Goal: Information Seeking & Learning: Check status

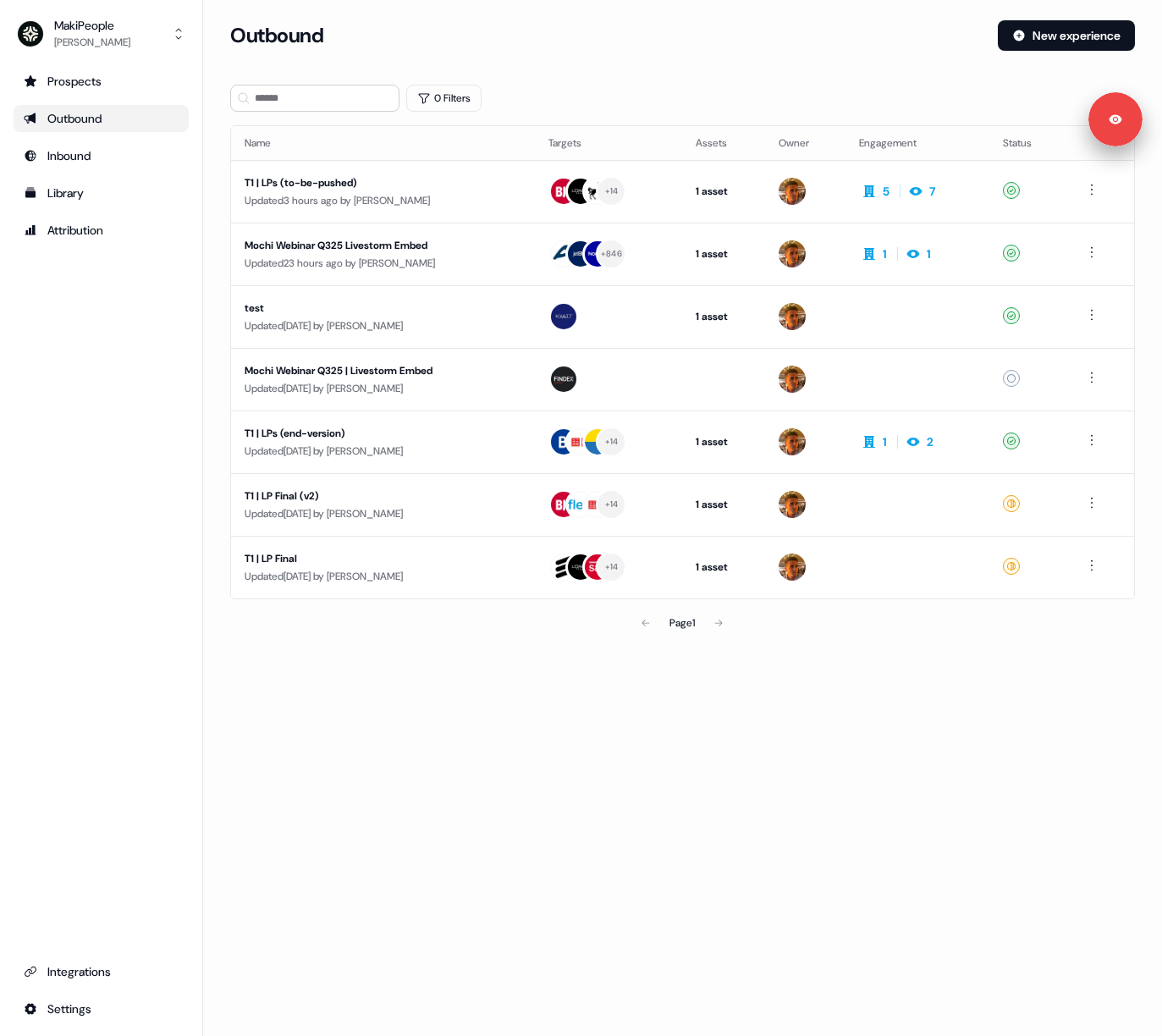
click at [454, 682] on section "Loading... Outbound New experience 0 Filters Name Targets Assets Owner Engageme…" at bounding box center [682, 354] width 959 height 667
click at [727, 621] on div "Page 1" at bounding box center [683, 623] width 293 height 34
click at [369, 196] on div "Updated 3 hours ago by [PERSON_NAME]" at bounding box center [383, 201] width 276 height 17
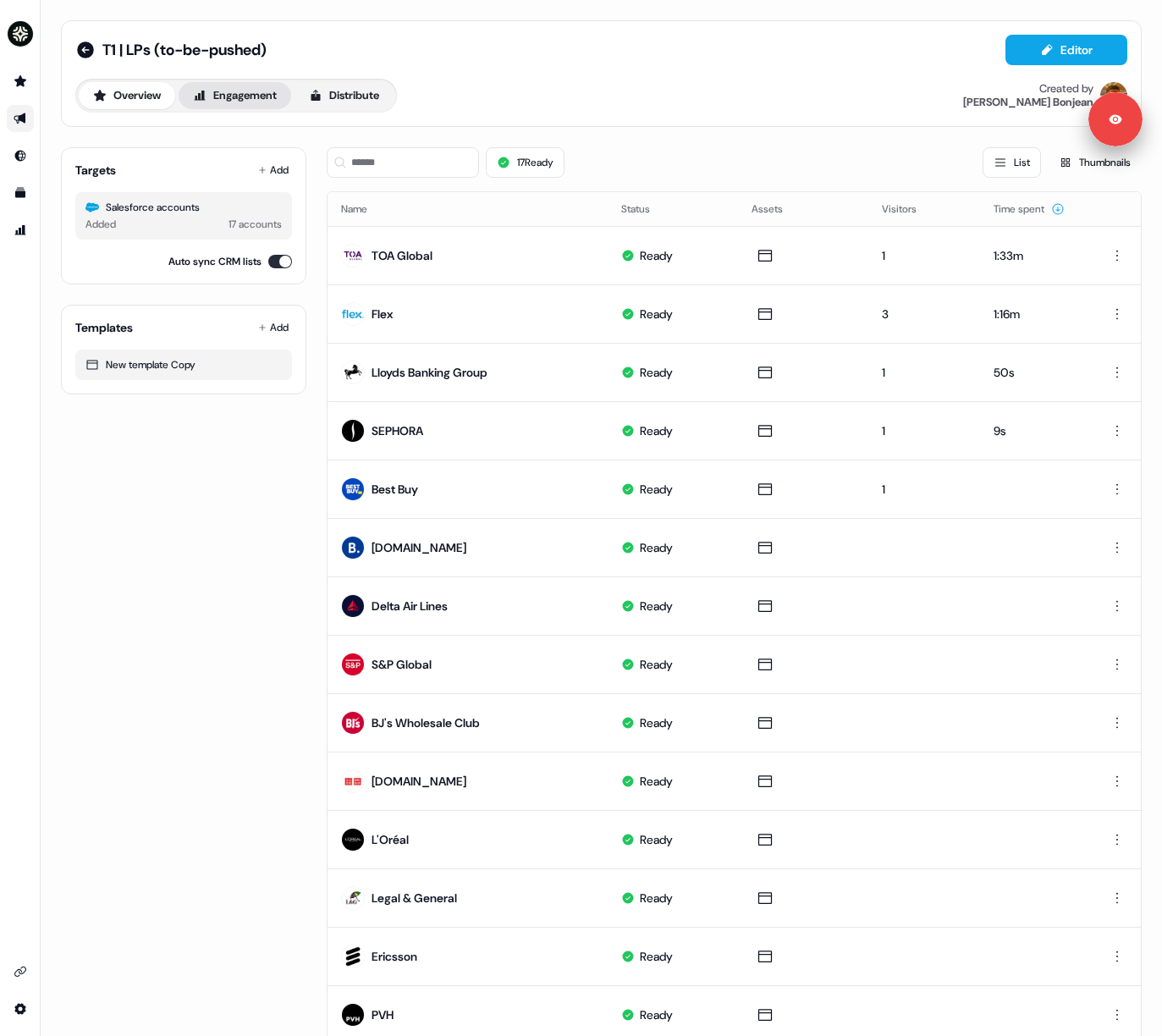
click at [253, 92] on button "Engagement" at bounding box center [235, 95] width 112 height 27
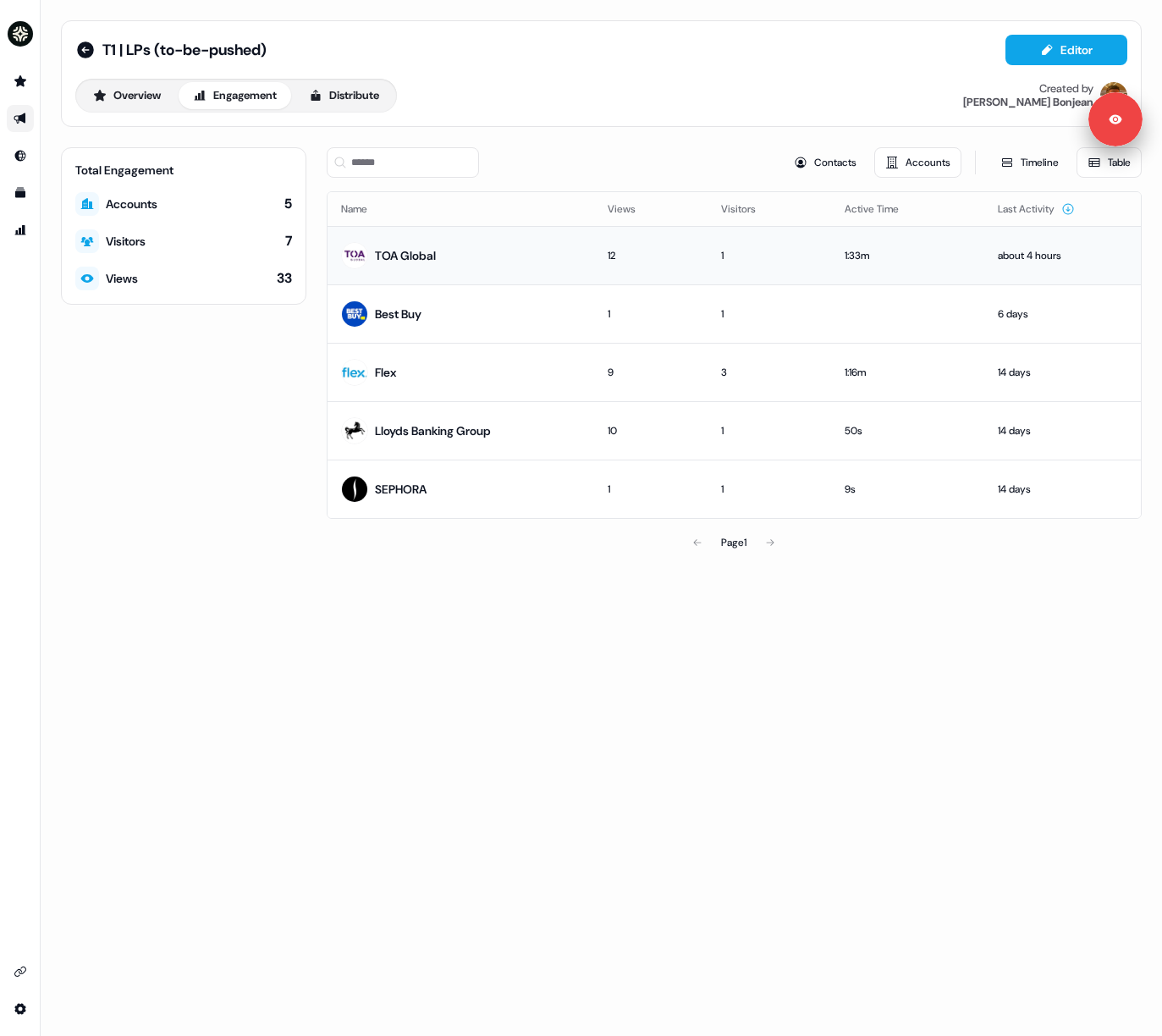
click at [436, 255] on div "TOA Global" at bounding box center [405, 255] width 61 height 17
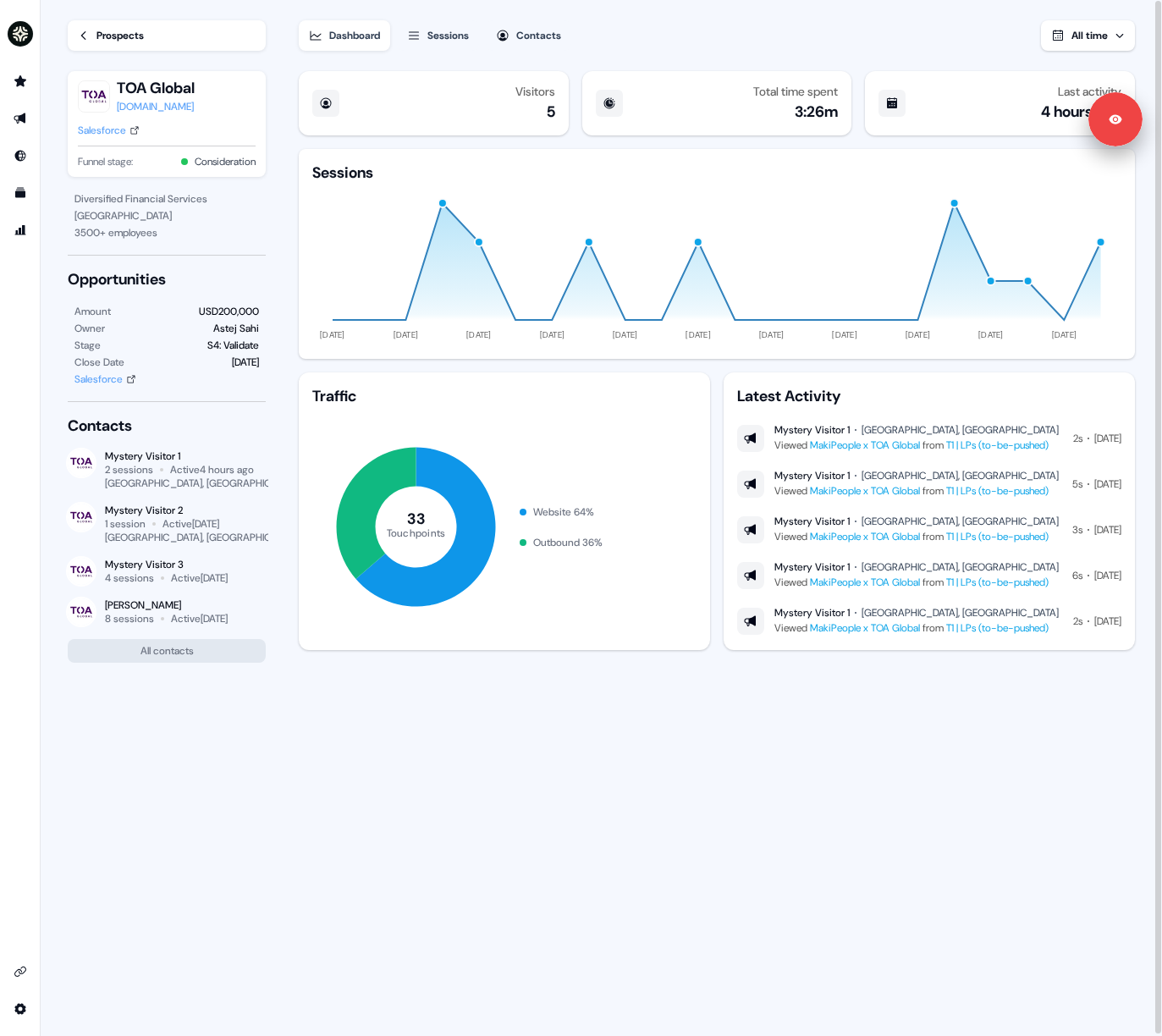
click at [460, 32] on div "Sessions" at bounding box center [447, 35] width 41 height 17
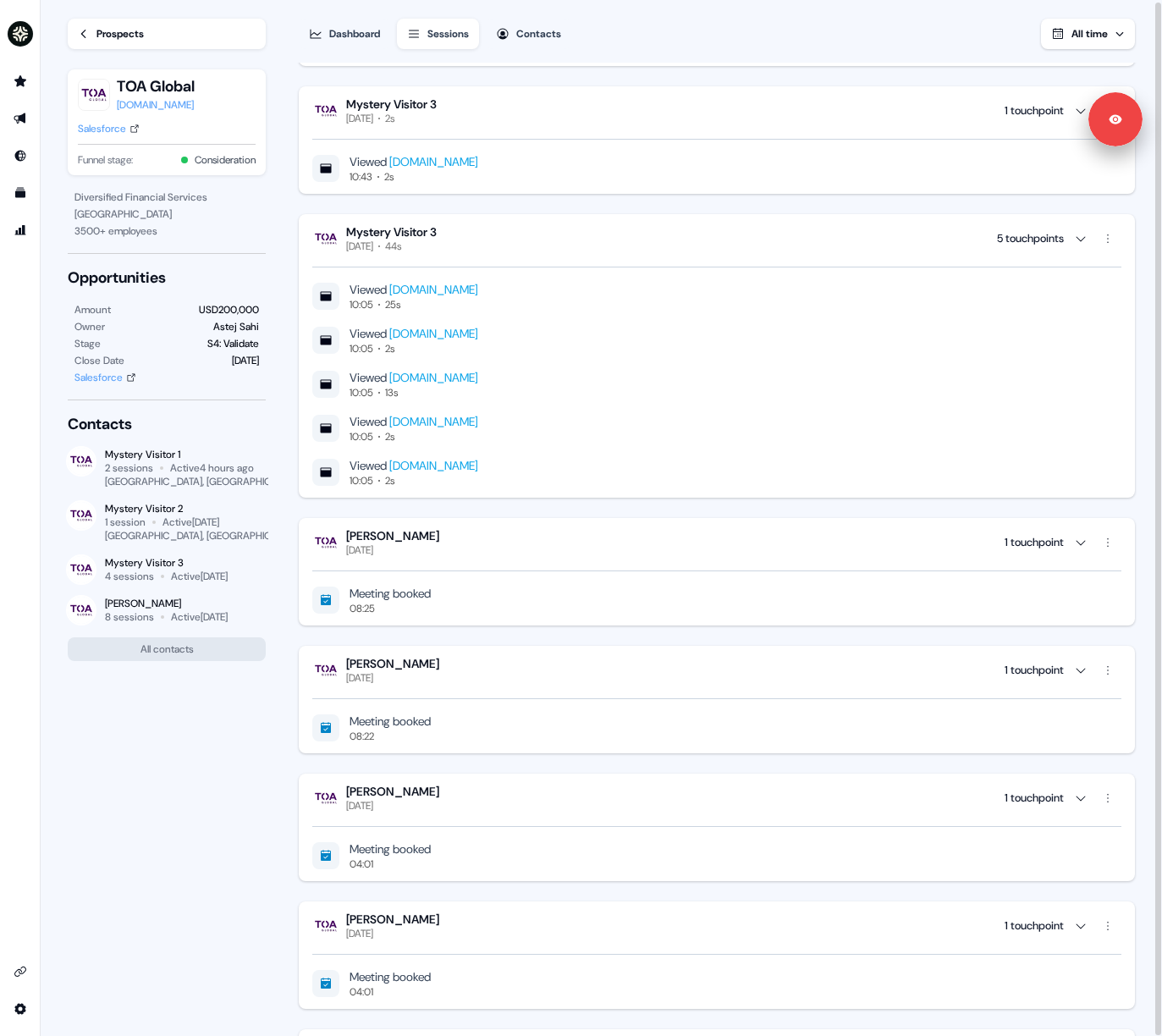
scroll to position [984, 0]
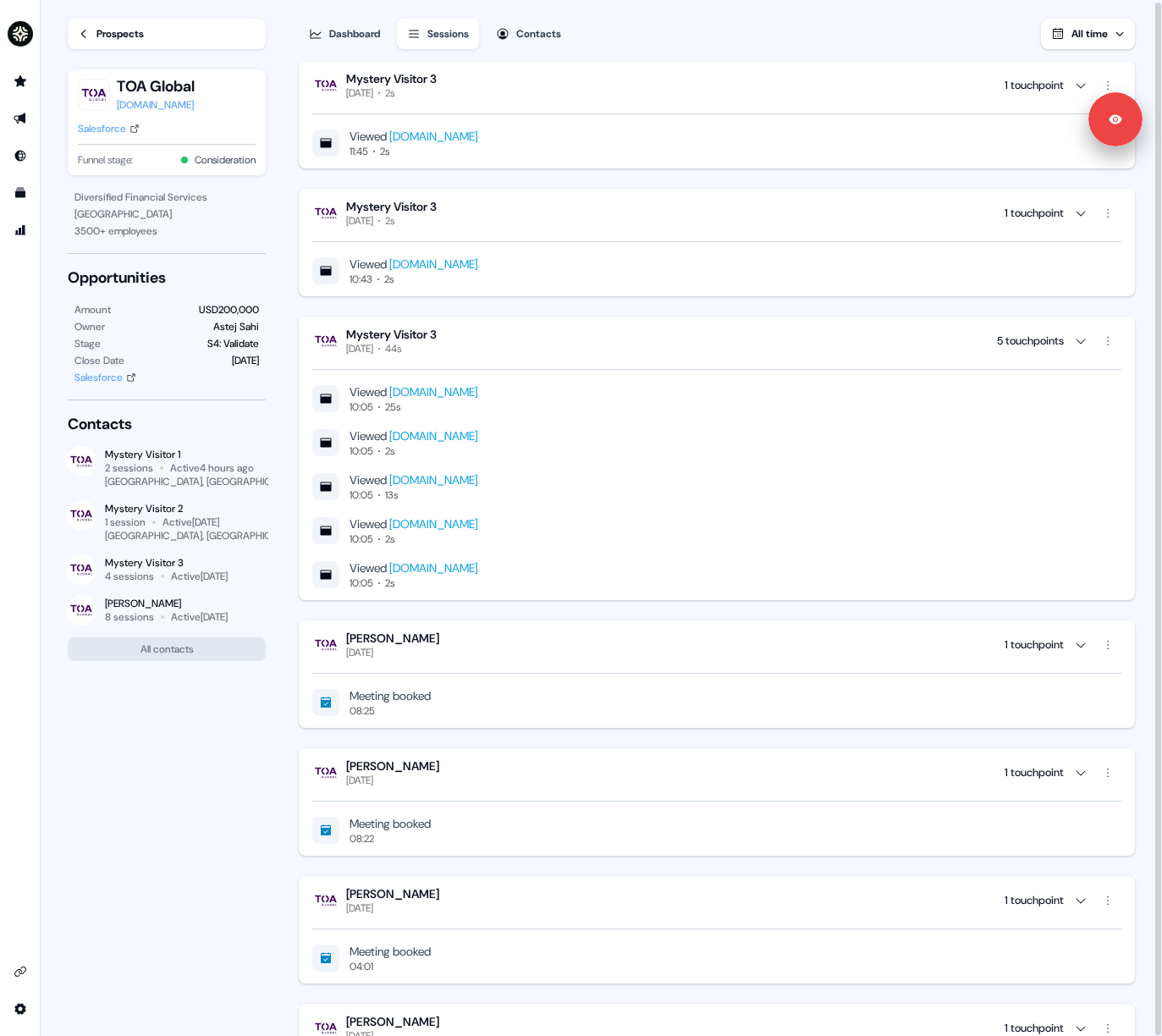
click at [526, 44] on button "Contacts" at bounding box center [528, 33] width 86 height 30
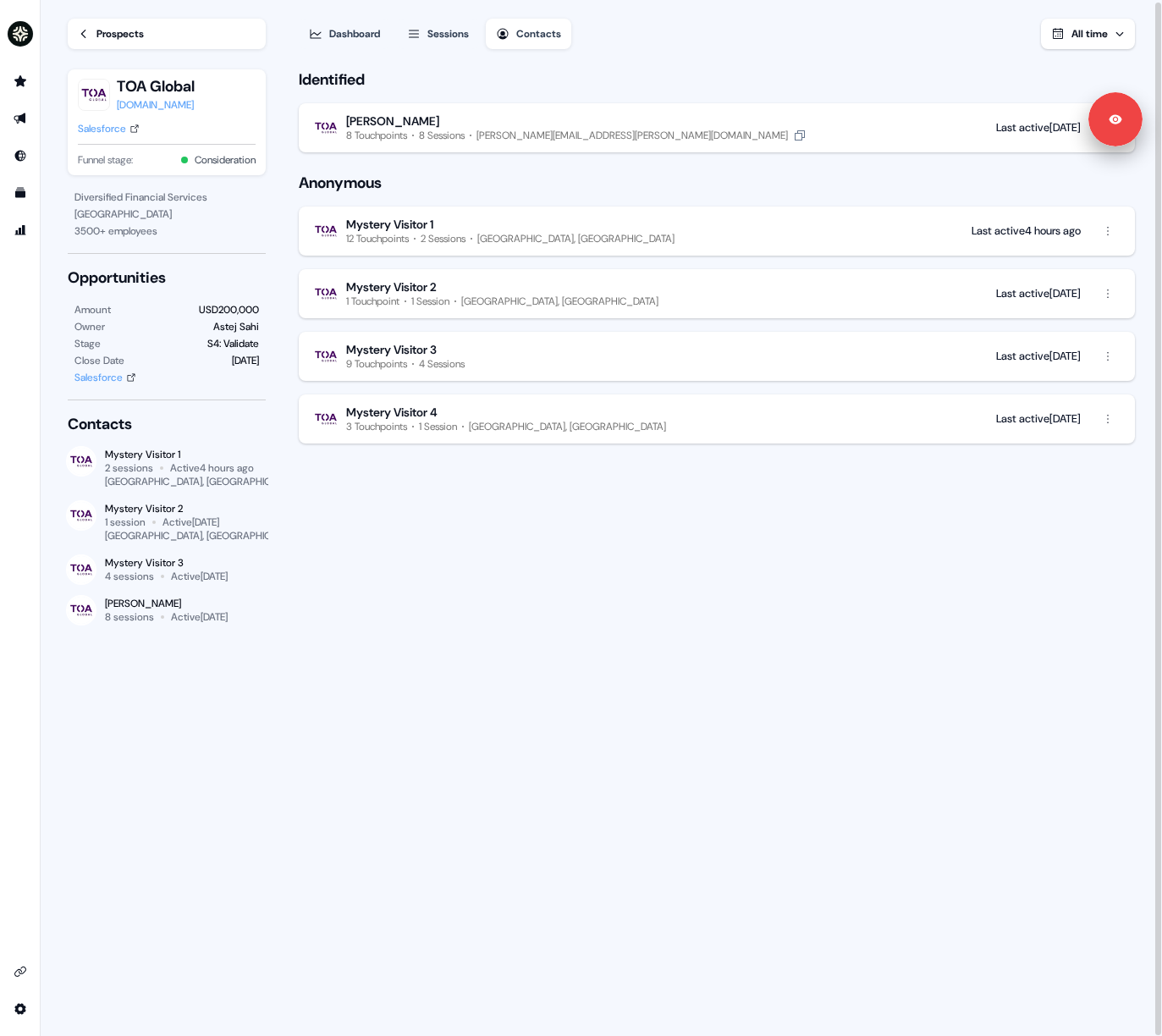
click at [575, 131] on div "[PERSON_NAME][EMAIL_ADDRESS][PERSON_NAME][DOMAIN_NAME]" at bounding box center [632, 135] width 311 height 14
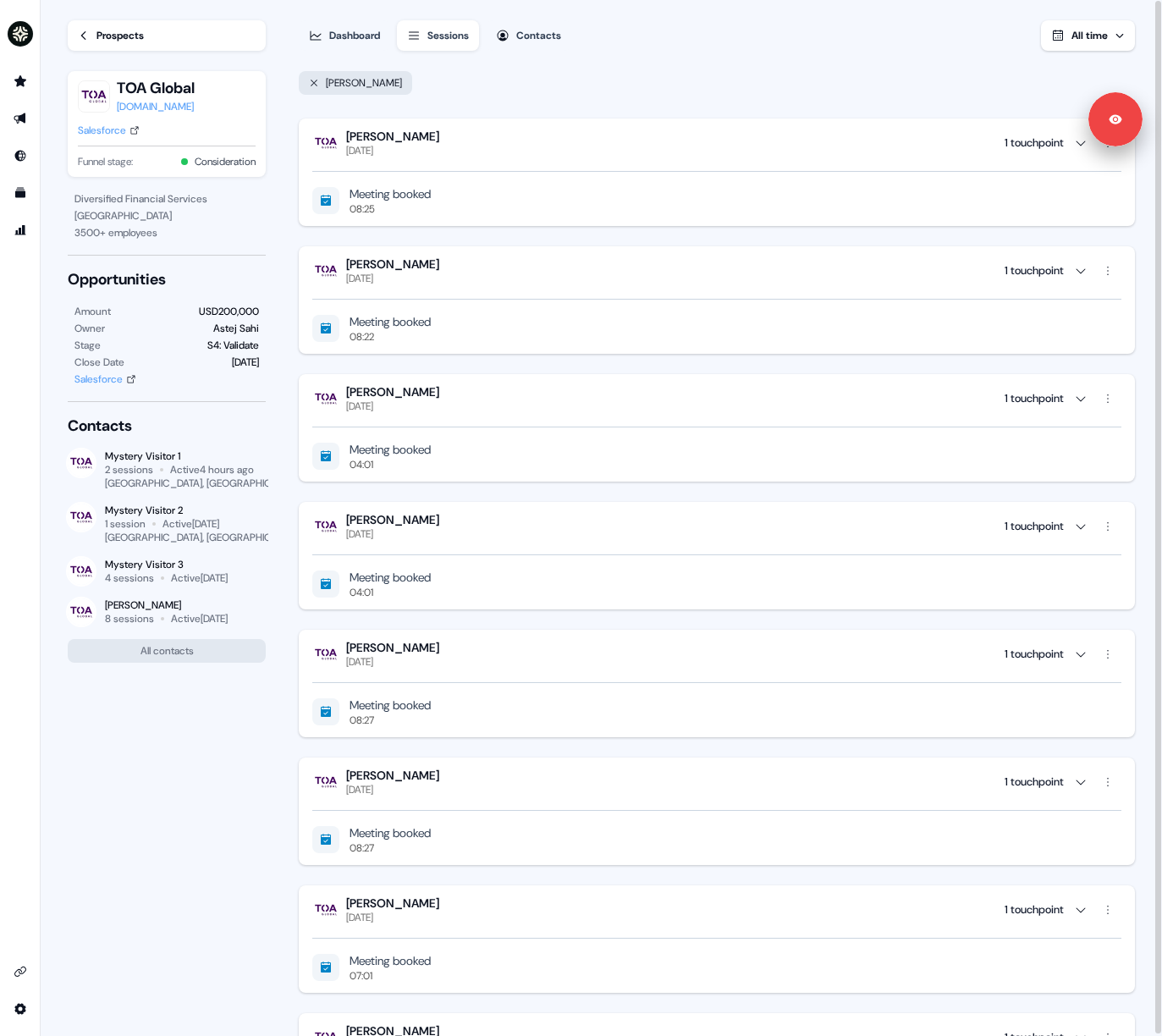
click at [741, 78] on div "[PERSON_NAME]" at bounding box center [715, 85] width 839 height 41
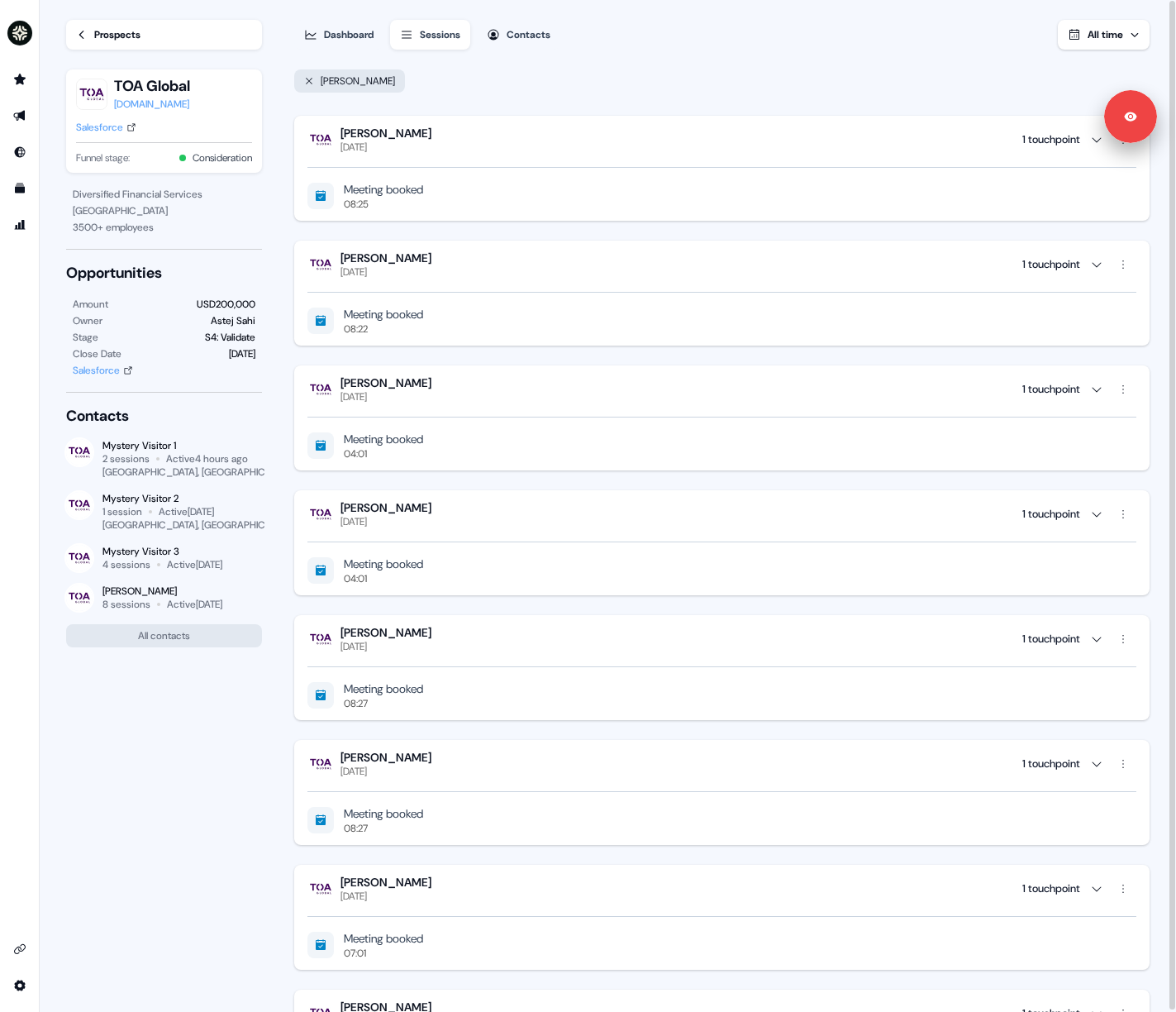
click at [1175, 472] on div at bounding box center [1172, 505] width 5 height 1008
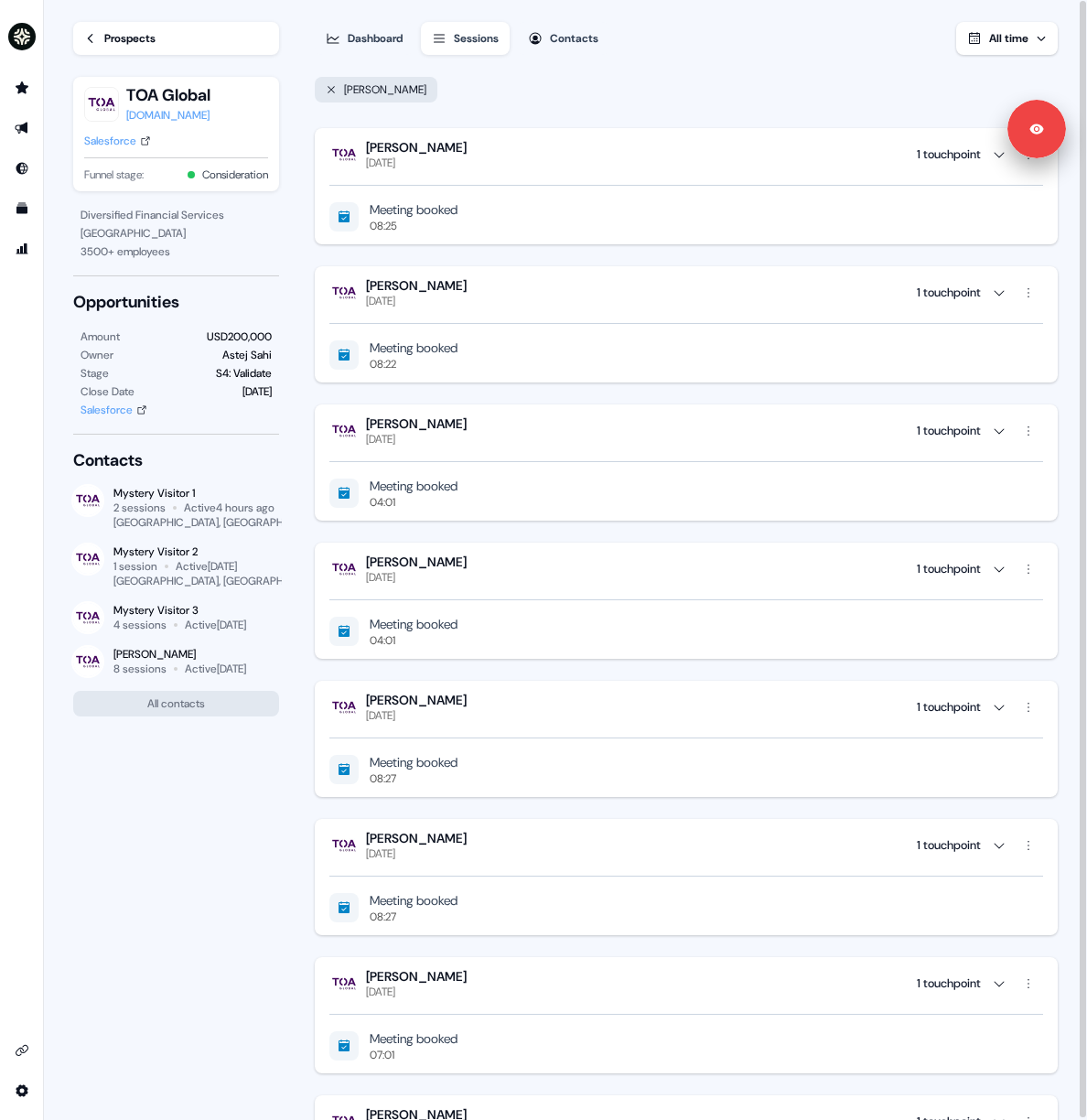
click at [627, 66] on div "Dashboard Sessions Contacts All time Anne King Anne King Tuesday, August 26th 1…" at bounding box center [700, 560] width 771 height 1121
click at [611, 95] on div "[PERSON_NAME]" at bounding box center [684, 92] width 746 height 44
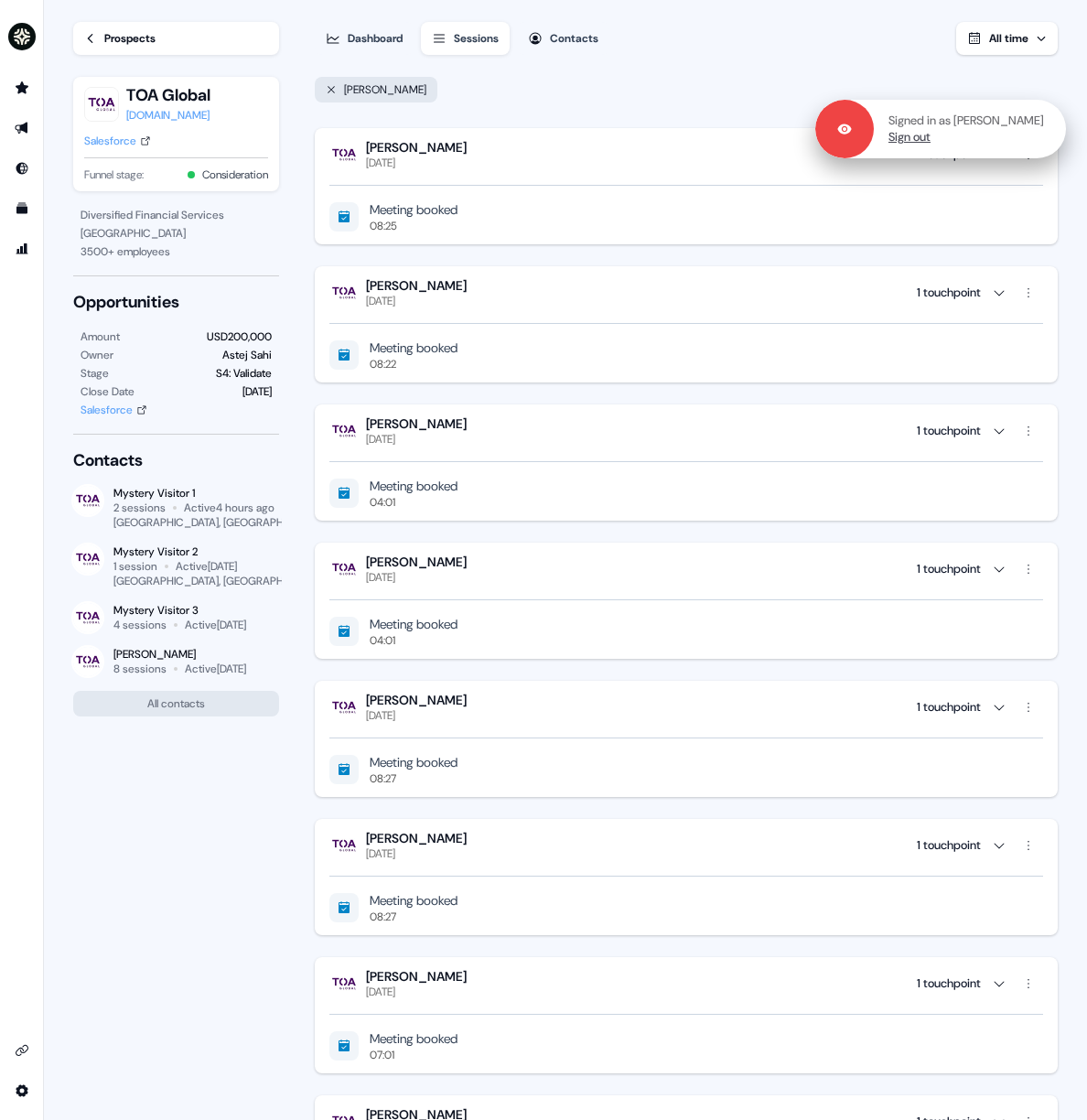
click at [909, 138] on link "Sign out" at bounding box center [909, 137] width 42 height 17
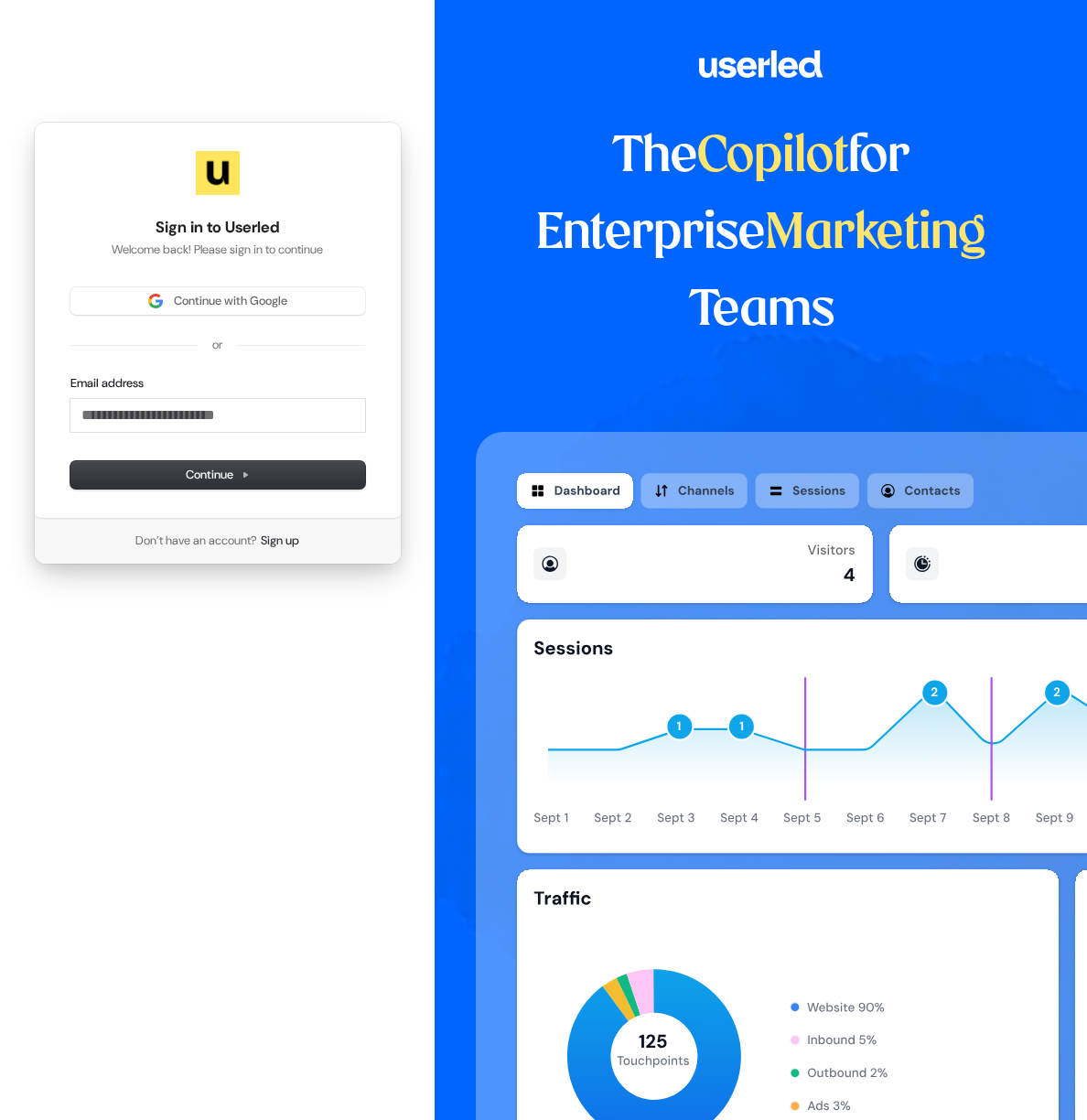
click at [241, 287] on div "Sign in to Userled Welcome back! Please sign in to continue Continue with Googl…" at bounding box center [217, 320] width 367 height 397
click at [255, 297] on span "Continue with Google" at bounding box center [231, 301] width 113 height 17
